Goal: Task Accomplishment & Management: Complete application form

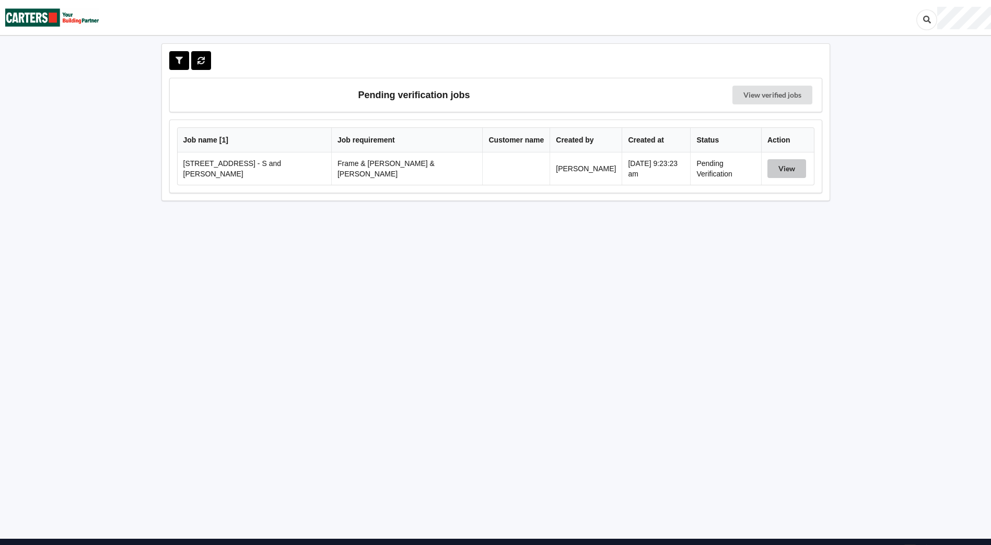
click at [778, 169] on button "View" at bounding box center [786, 168] width 39 height 19
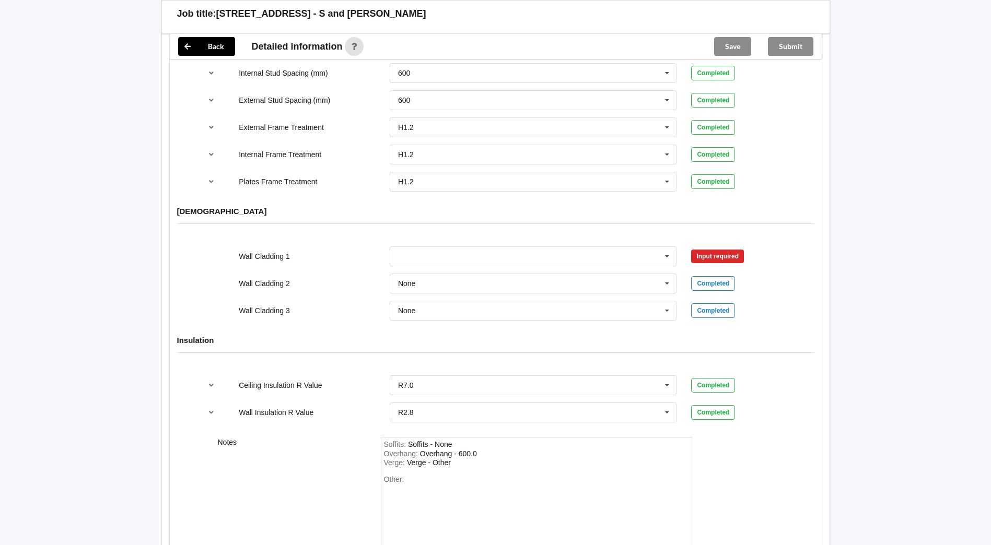
scroll to position [1258, 0]
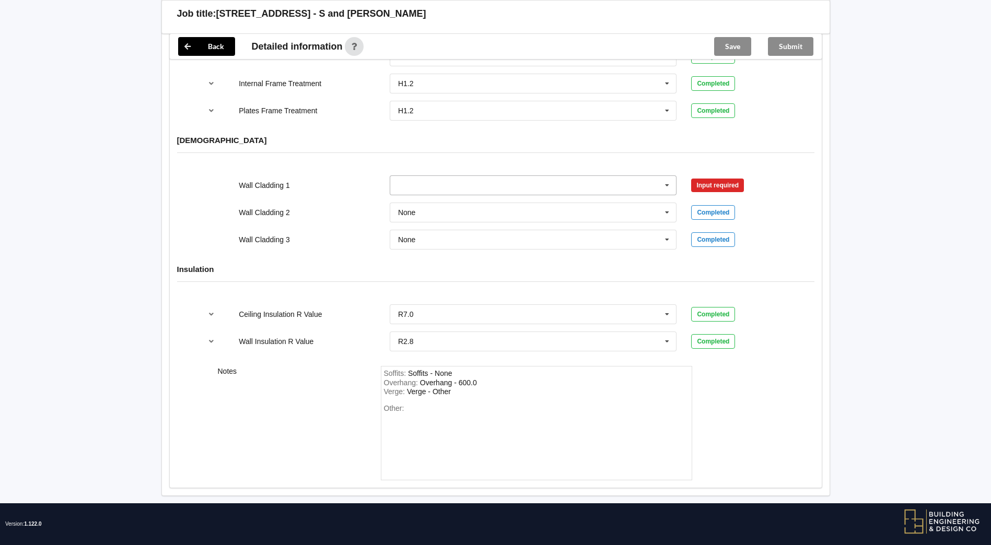
click at [668, 176] on icon at bounding box center [667, 185] width 16 height 19
click at [650, 153] on div "[DEMOGRAPHIC_DATA]" at bounding box center [496, 148] width 652 height 40
click at [665, 176] on icon at bounding box center [667, 185] width 16 height 19
type input "none"
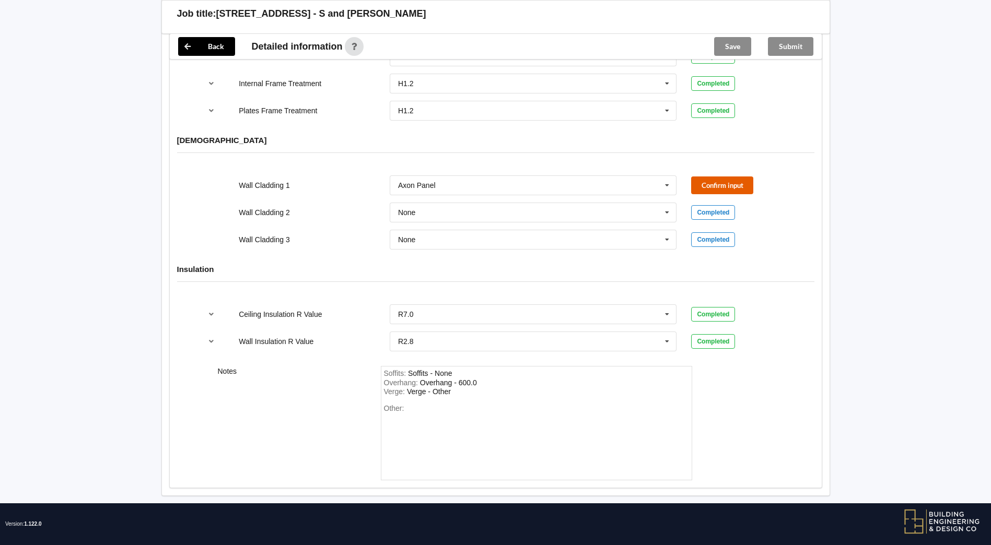
click at [736, 177] on button "Confirm input" at bounding box center [722, 185] width 62 height 17
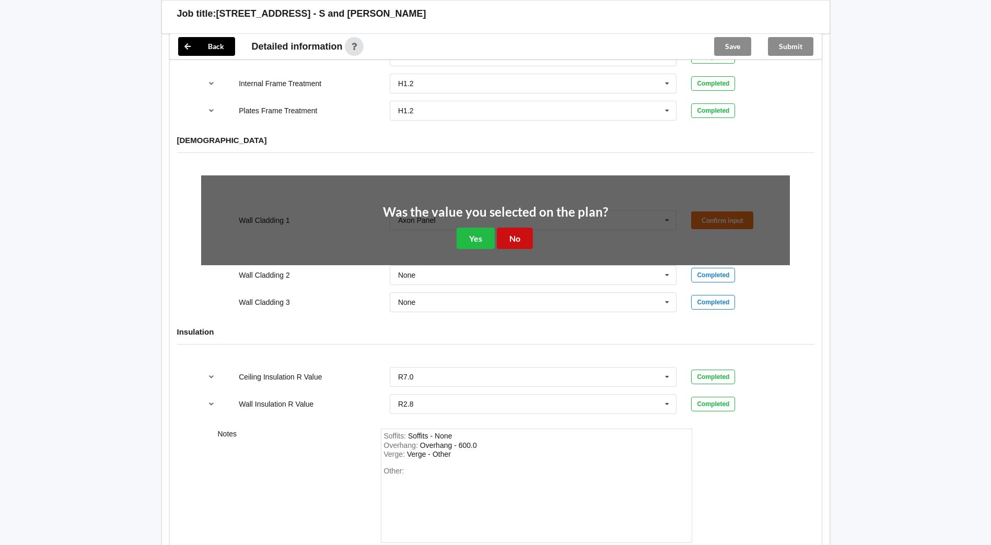
click at [524, 228] on button "No" at bounding box center [515, 238] width 36 height 21
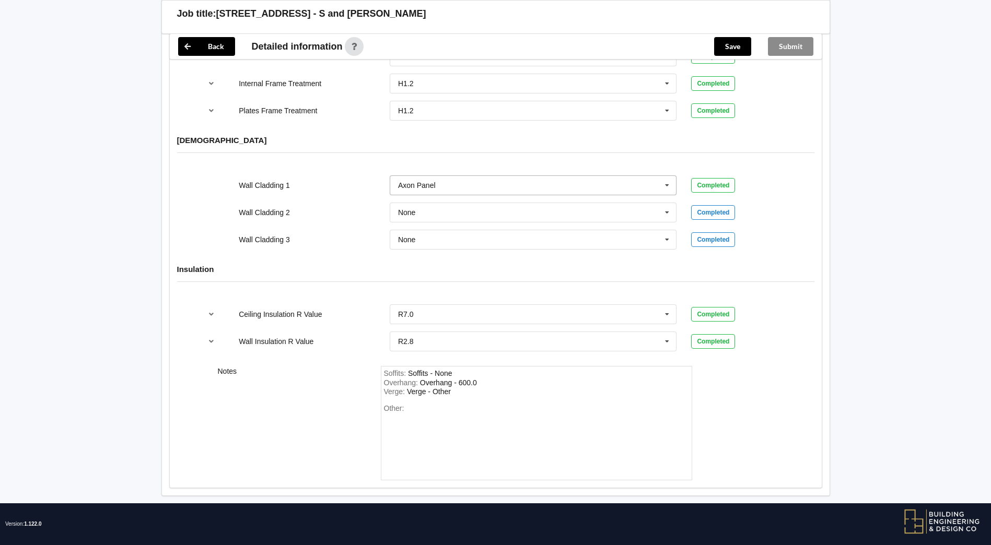
click at [453, 177] on input "text" at bounding box center [534, 185] width 286 height 19
click at [438, 199] on div "See Job Notes" at bounding box center [533, 204] width 286 height 19
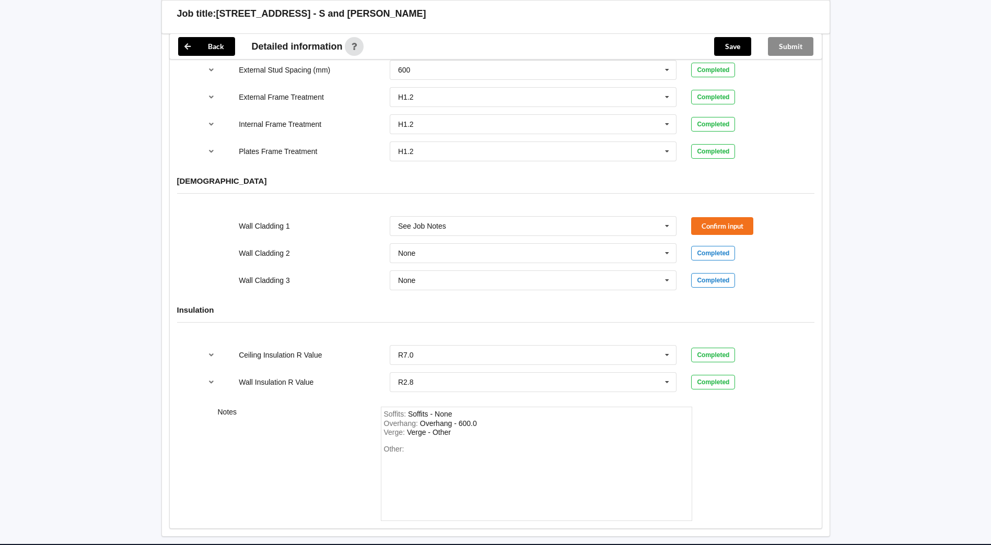
scroll to position [1205, 0]
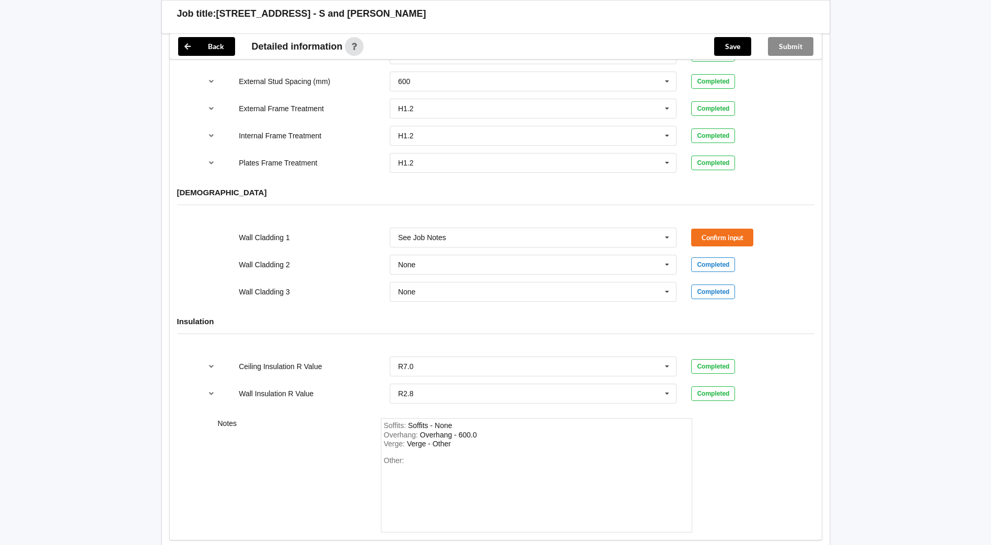
click at [734, 187] on h4 "[DEMOGRAPHIC_DATA]" at bounding box center [495, 192] width 637 height 10
click at [719, 220] on div "Wall Cladding 1 See Job Notes Axon Panel B/Back 135 B/Back 135 Rebated B/Back 1…" at bounding box center [495, 237] width 603 height 34
click at [714, 229] on button "Confirm input" at bounding box center [722, 237] width 62 height 17
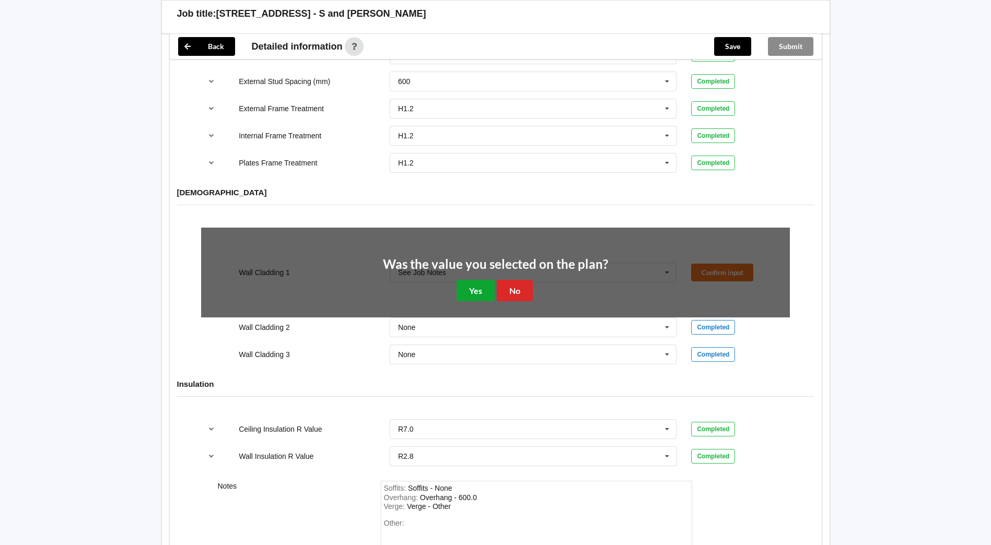
click at [464, 280] on button "Yes" at bounding box center [475, 290] width 38 height 21
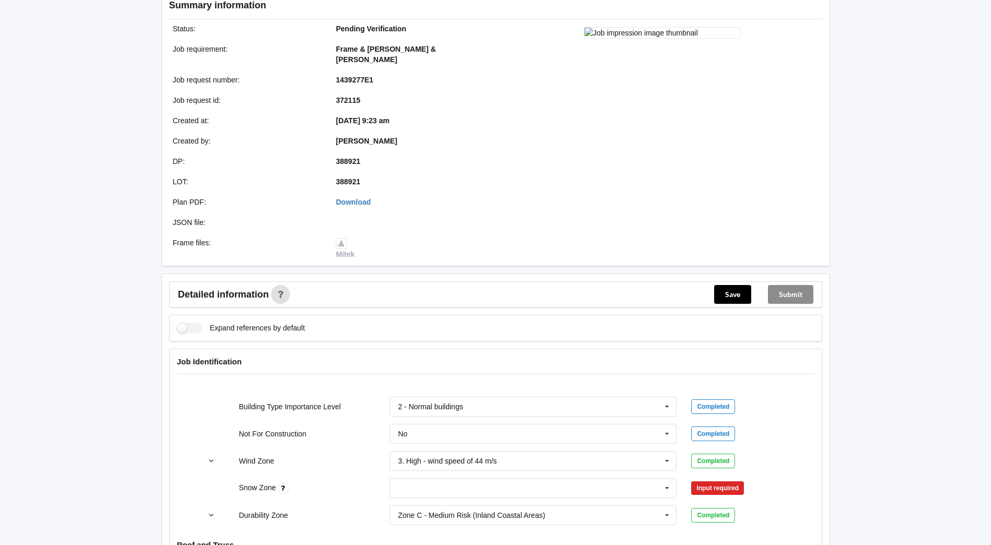
scroll to position [418, 0]
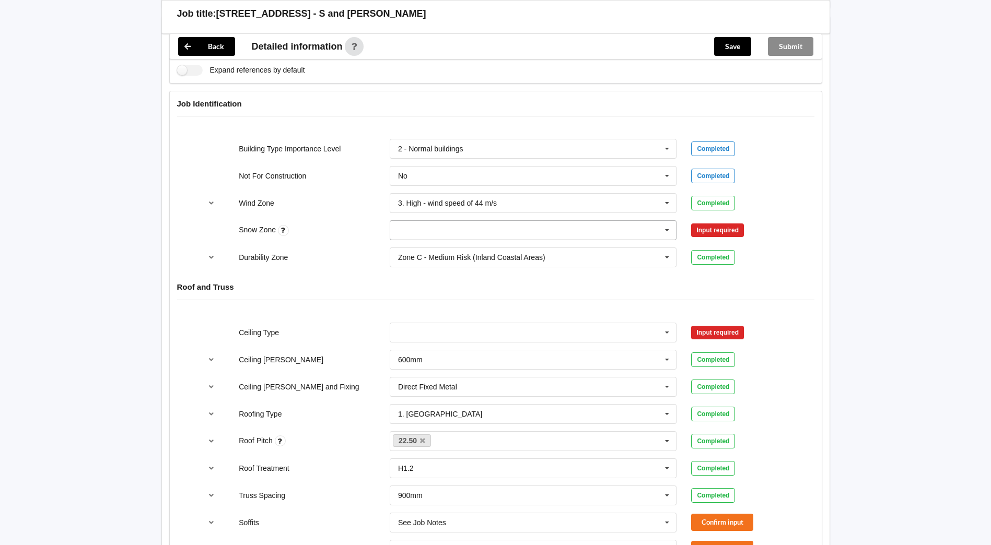
click at [448, 223] on input "text" at bounding box center [534, 230] width 286 height 19
click at [406, 245] on span "N0" at bounding box center [402, 249] width 9 height 8
click at [709, 224] on button "Confirm input" at bounding box center [722, 230] width 62 height 17
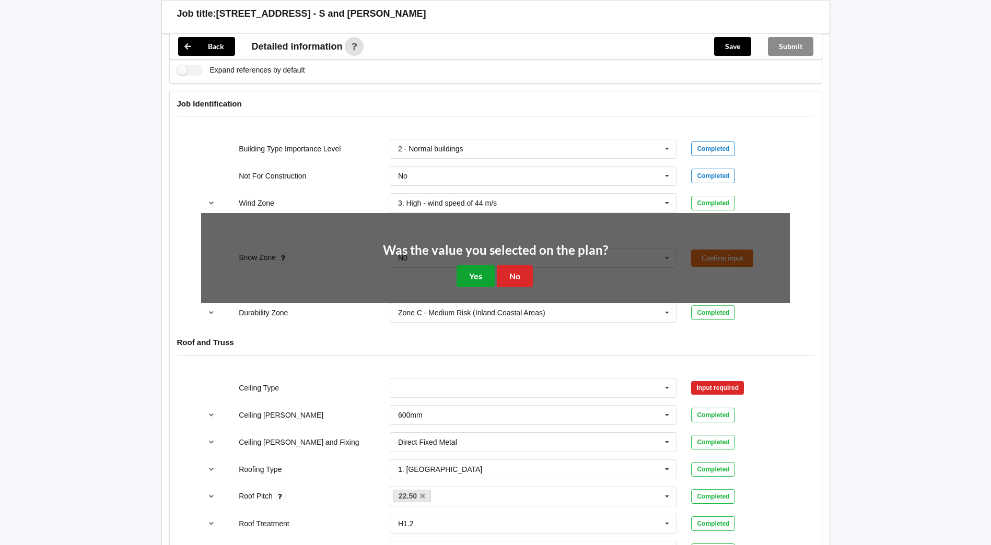
click at [471, 265] on button "Yes" at bounding box center [475, 275] width 38 height 21
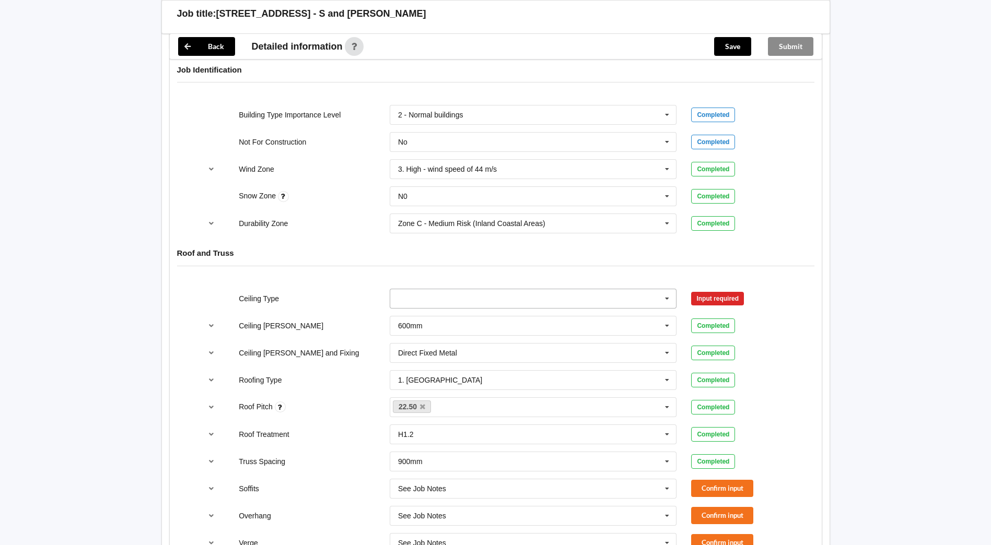
scroll to position [470, 0]
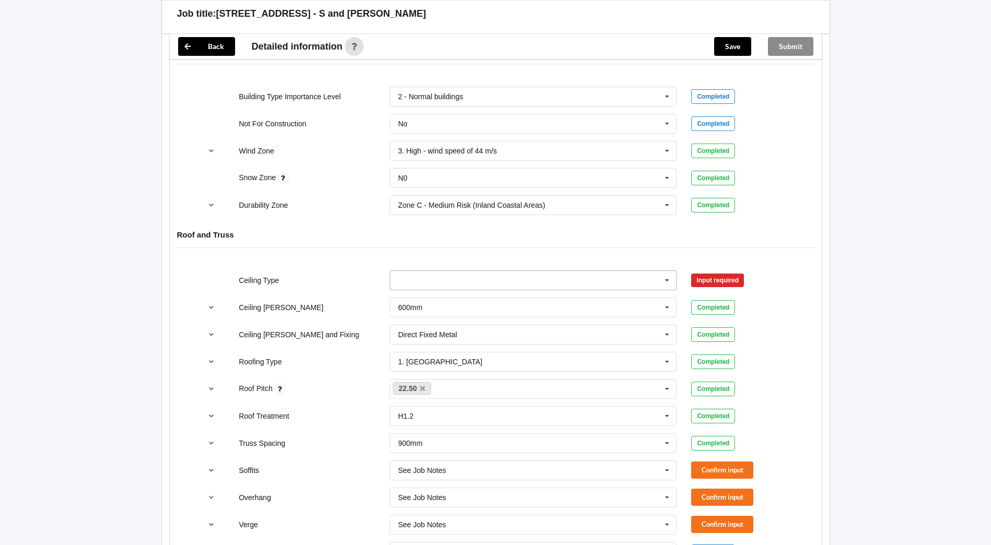
click at [664, 273] on icon at bounding box center [667, 280] width 16 height 19
click at [664, 272] on icon at bounding box center [667, 280] width 16 height 19
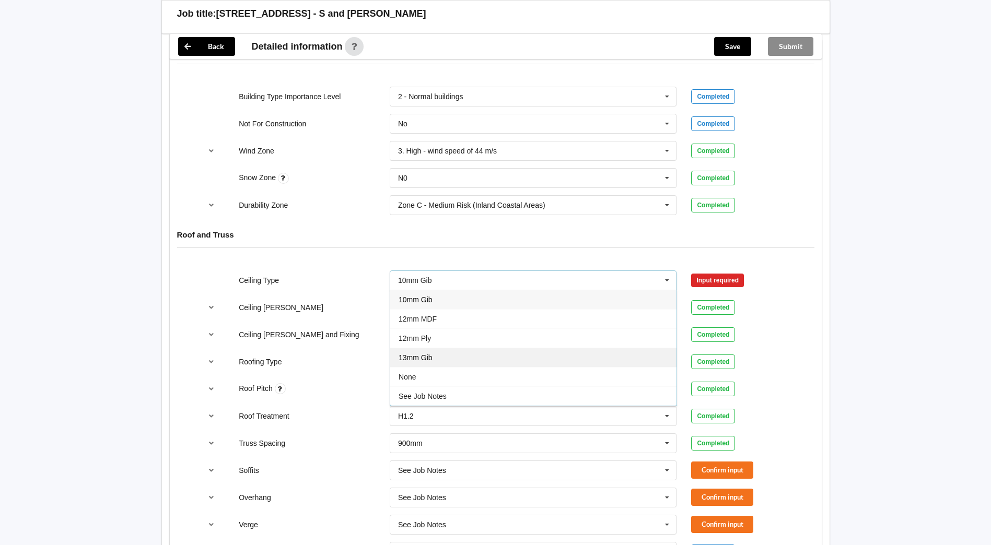
click at [435, 348] on div "13mm Gib" at bounding box center [533, 357] width 286 height 19
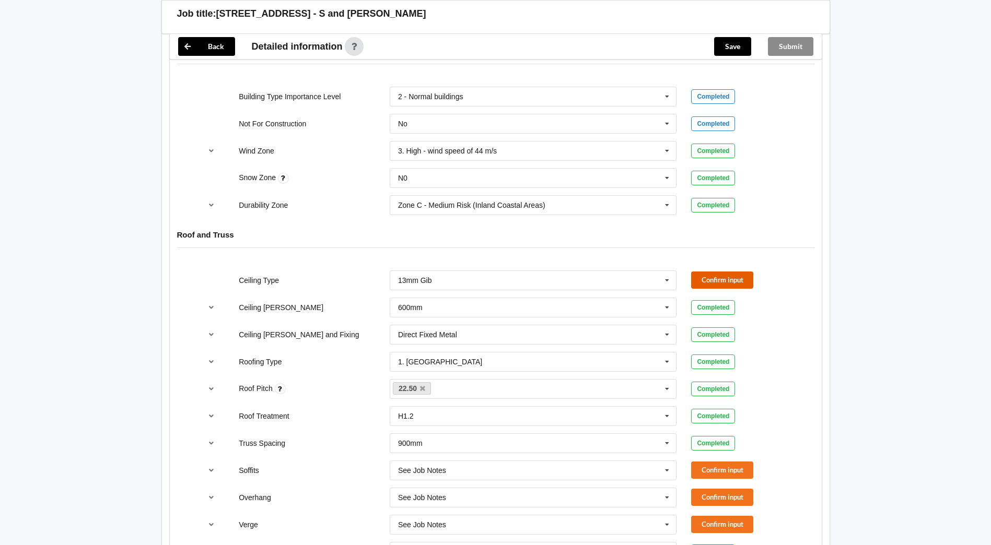
click at [736, 272] on button "Confirm input" at bounding box center [722, 280] width 62 height 17
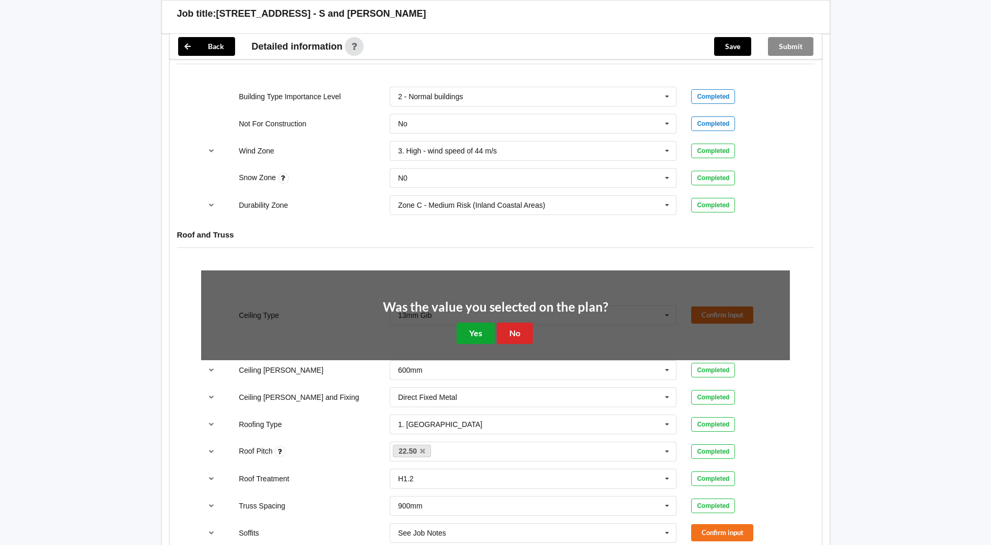
click at [466, 323] on button "Yes" at bounding box center [475, 333] width 38 height 21
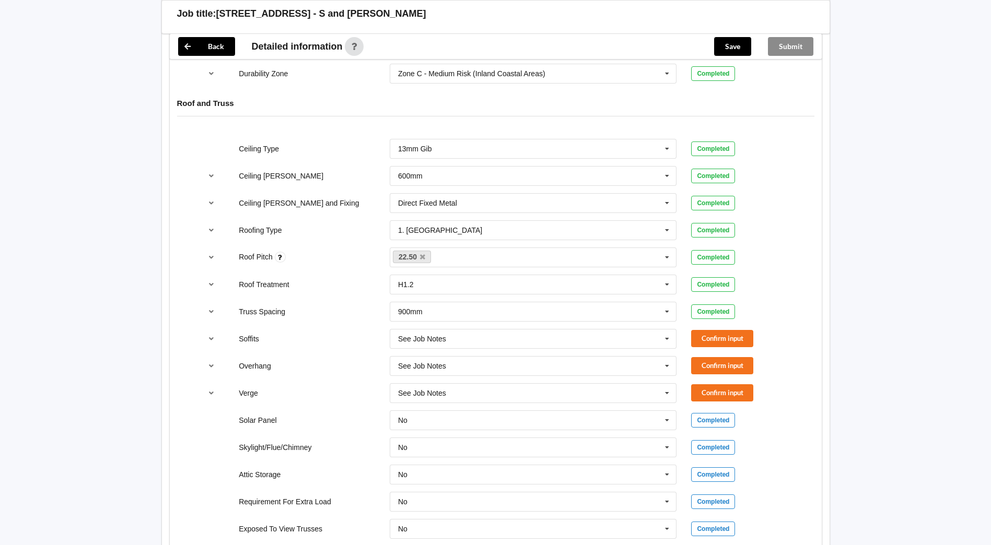
scroll to position [627, 0]
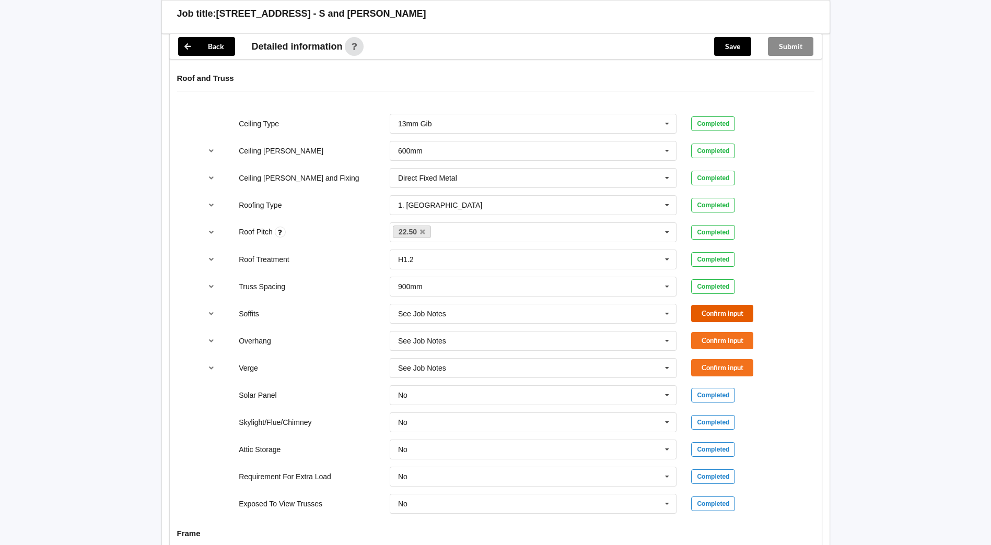
click at [733, 305] on button "Confirm input" at bounding box center [722, 313] width 62 height 17
click at [724, 332] on button "Confirm input" at bounding box center [722, 340] width 62 height 17
click at [712, 359] on button "Confirm input" at bounding box center [722, 367] width 62 height 17
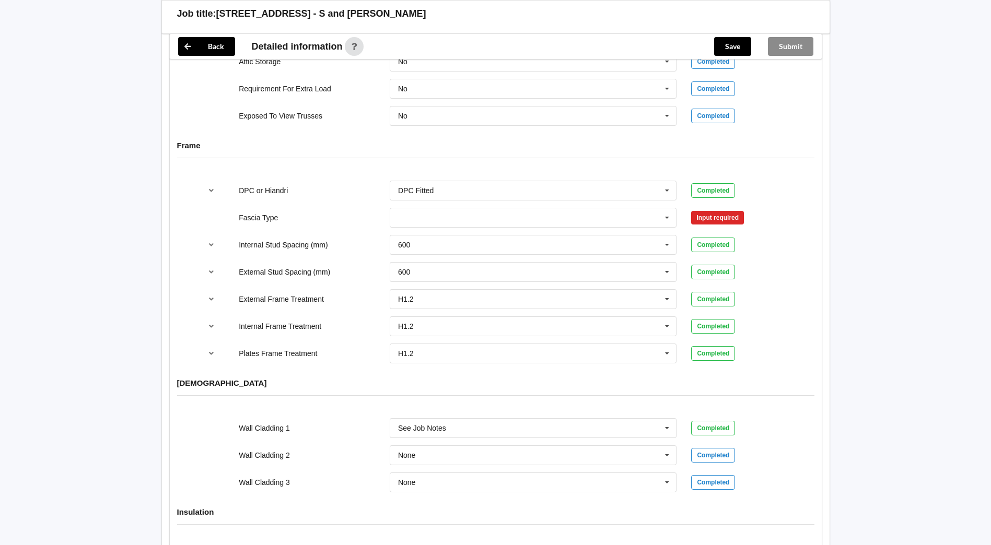
scroll to position [996, 0]
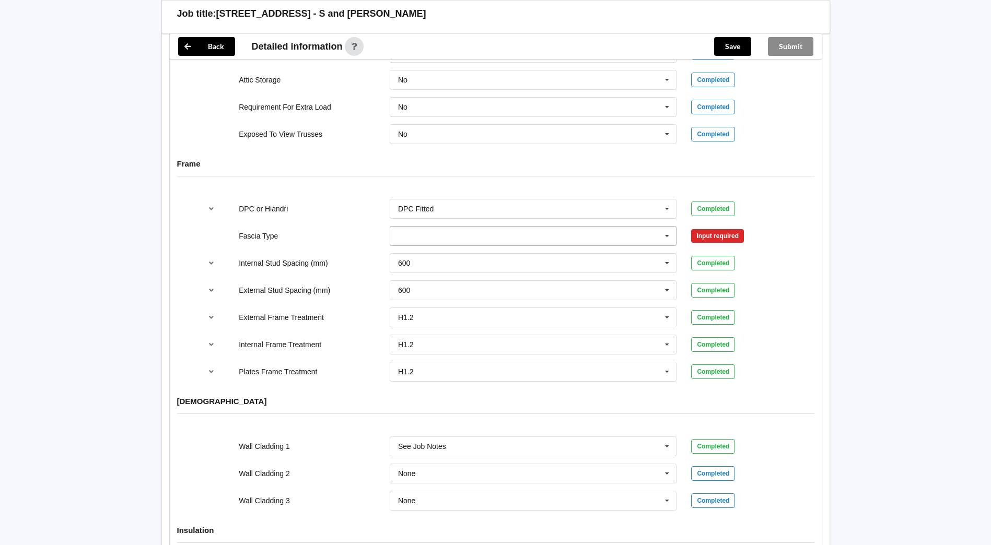
click at [670, 227] on icon at bounding box center [667, 236] width 16 height 19
drag, startPoint x: 469, startPoint y: 282, endPoint x: 477, endPoint y: 278, distance: 9.3
click at [468, 285] on div "See Job Notes" at bounding box center [533, 294] width 286 height 19
click at [735, 229] on button "Confirm input" at bounding box center [722, 235] width 62 height 17
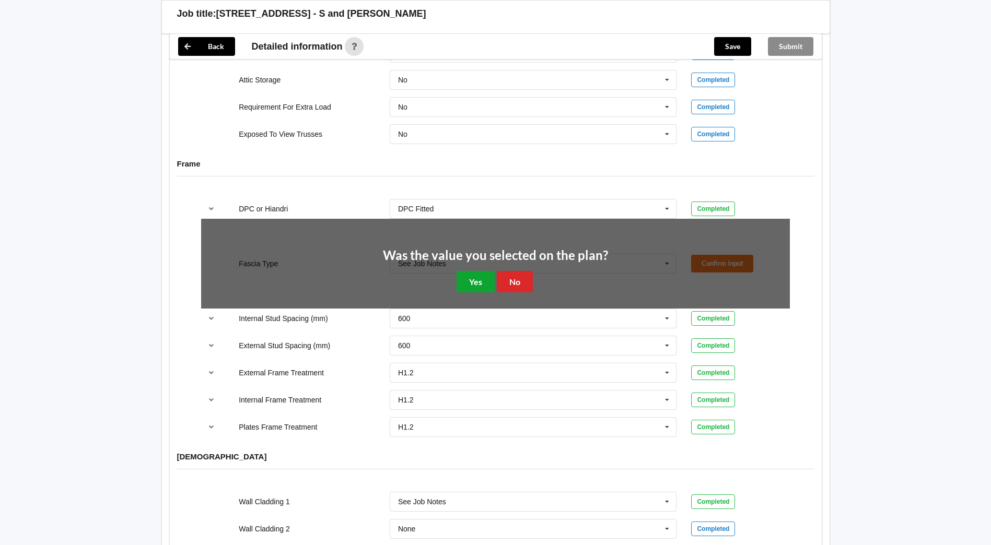
click at [464, 271] on button "Yes" at bounding box center [475, 281] width 38 height 21
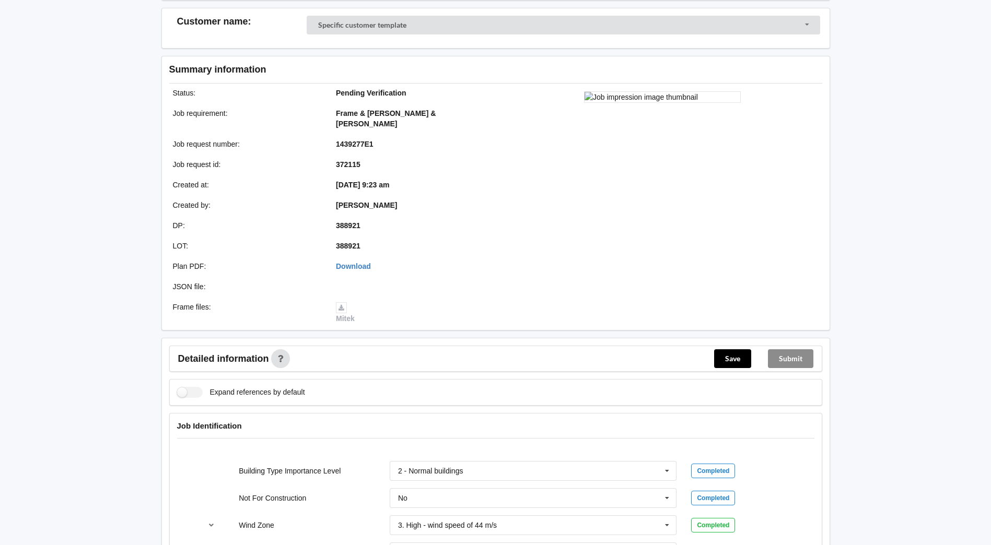
scroll to position [0, 0]
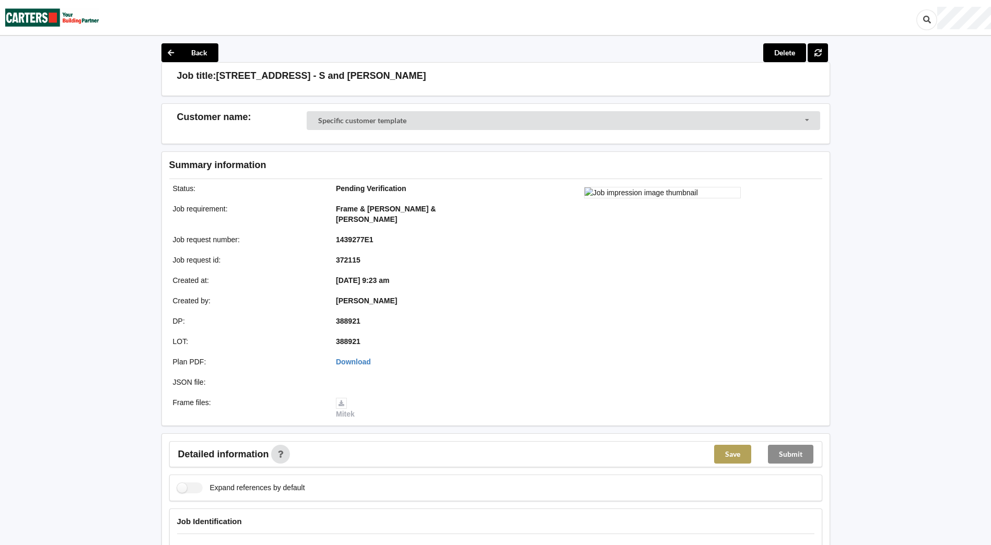
click at [733, 449] on button "Save" at bounding box center [732, 454] width 37 height 19
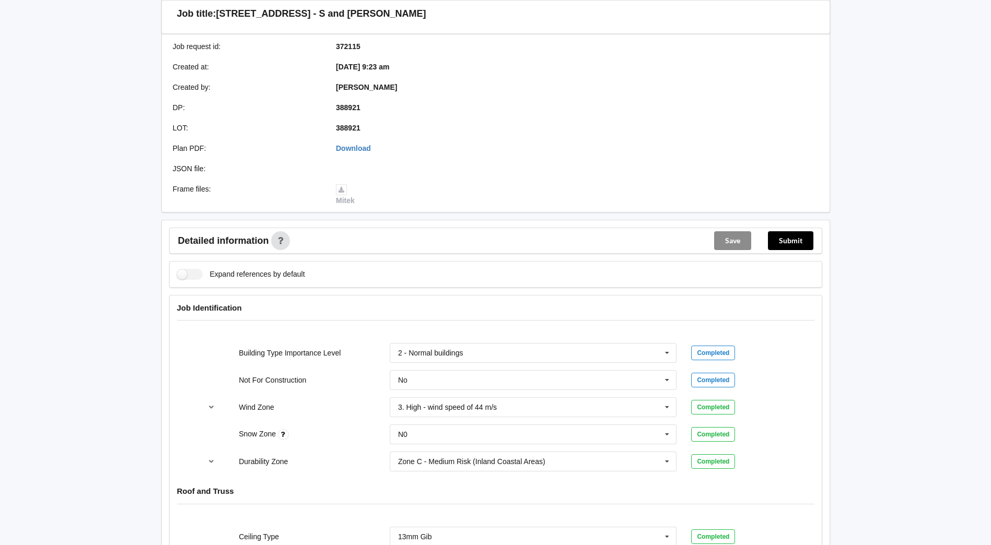
scroll to position [209, 0]
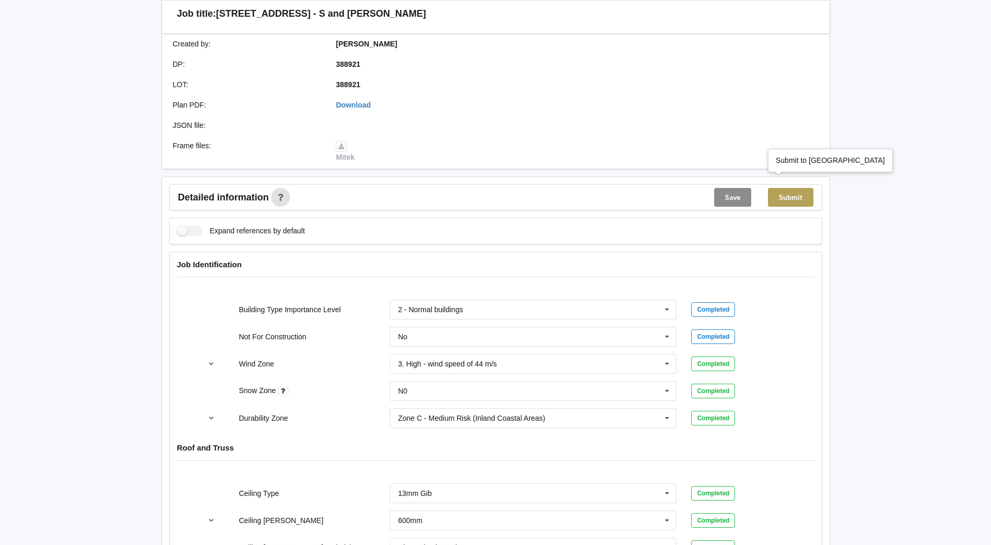
click at [799, 188] on button "Submit" at bounding box center [790, 197] width 45 height 19
